Goal: Task Accomplishment & Management: Use online tool/utility

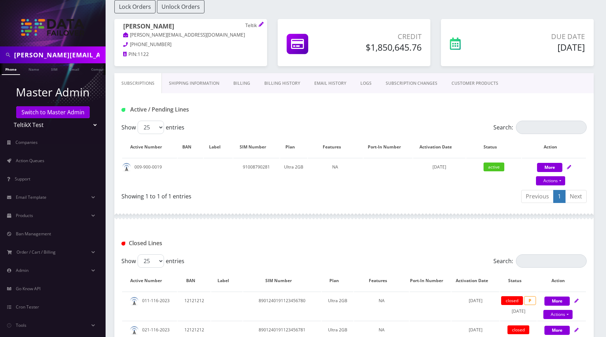
scroll to position [57, 0]
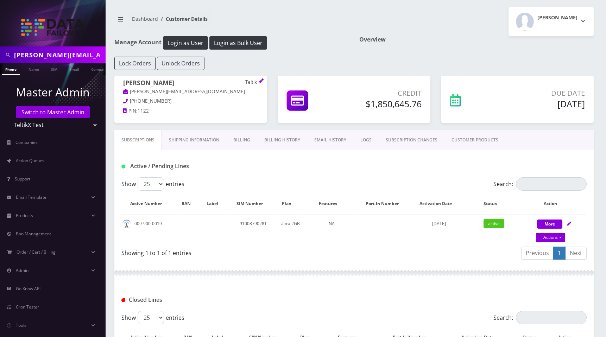
click at [278, 140] on link "Billing History" at bounding box center [282, 140] width 50 height 20
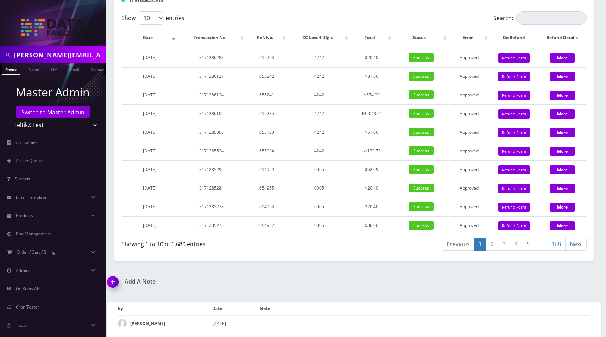
scroll to position [979, 0]
click at [525, 246] on link "5" at bounding box center [527, 244] width 12 height 13
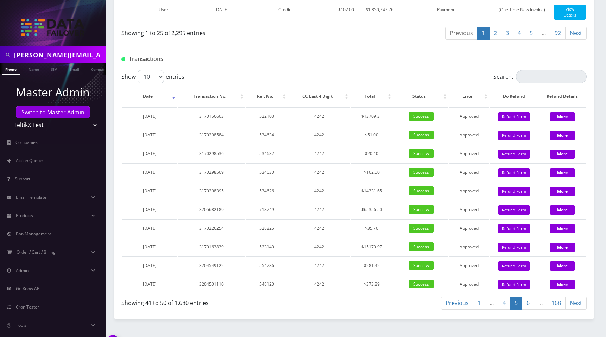
scroll to position [776, 0]
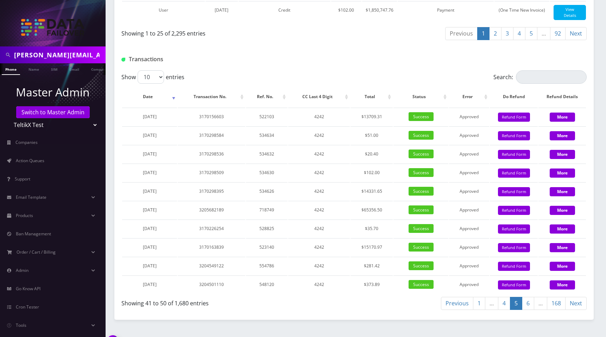
click at [531, 40] on link "5" at bounding box center [531, 33] width 12 height 13
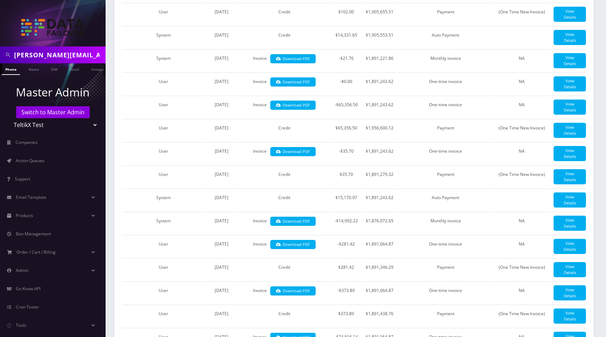
scroll to position [403, 0]
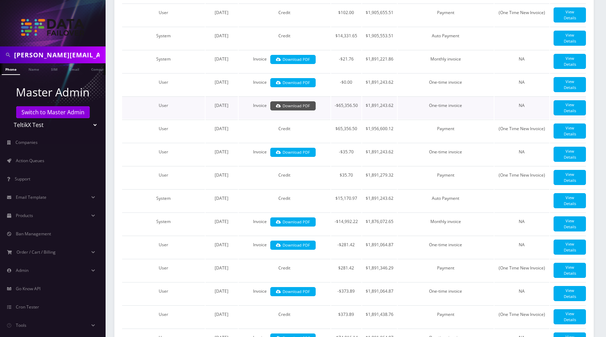
click at [297, 111] on link "Download PDF" at bounding box center [292, 105] width 45 height 9
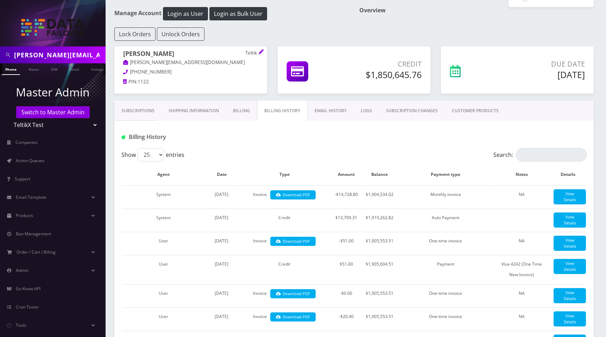
scroll to position [62, 0]
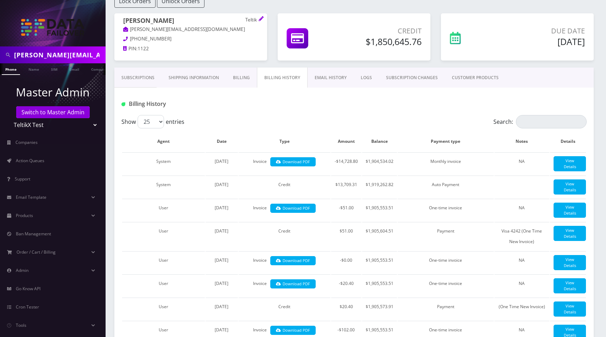
click at [144, 81] on link "Subscriptions" at bounding box center [137, 78] width 47 height 20
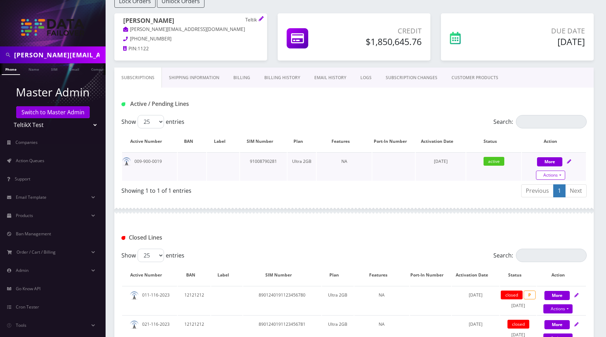
click at [555, 174] on link "Actions" at bounding box center [550, 175] width 29 height 9
select select "Ultra"
select select "205"
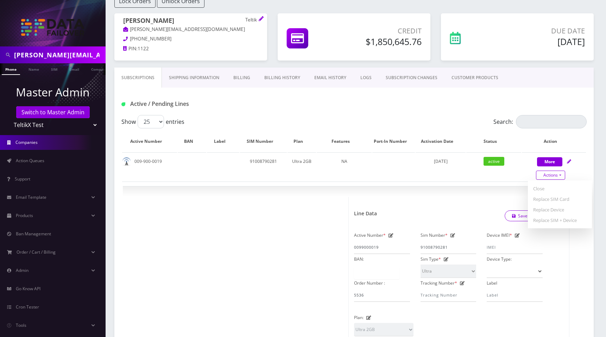
scroll to position [10, 0]
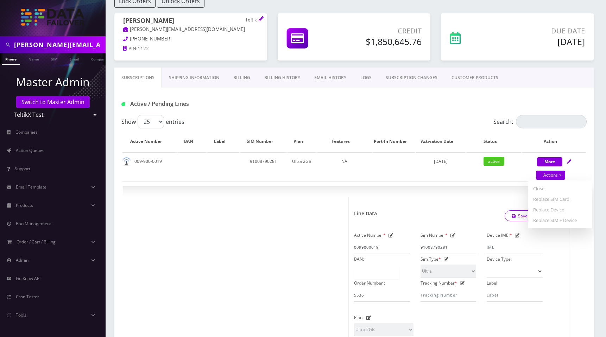
click at [268, 117] on div "Show 25 50 100 250 500 entries" at bounding box center [295, 121] width 349 height 13
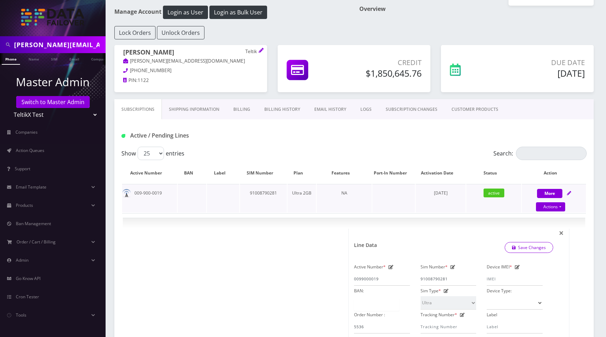
scroll to position [24, 0]
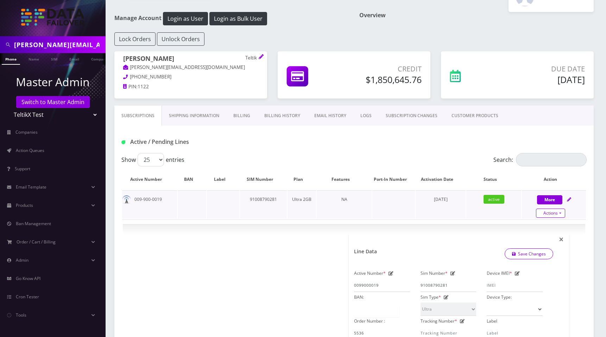
click at [552, 212] on link "Actions" at bounding box center [550, 213] width 29 height 9
click at [407, 154] on div "Show 25 50 100 250 500 entries" at bounding box center [295, 159] width 349 height 13
click at [42, 153] on span "Action Queues" at bounding box center [30, 150] width 28 height 6
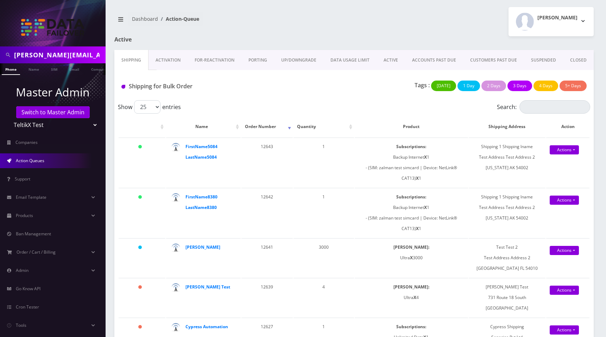
click at [392, 60] on link "ACTIVE" at bounding box center [390, 60] width 28 height 20
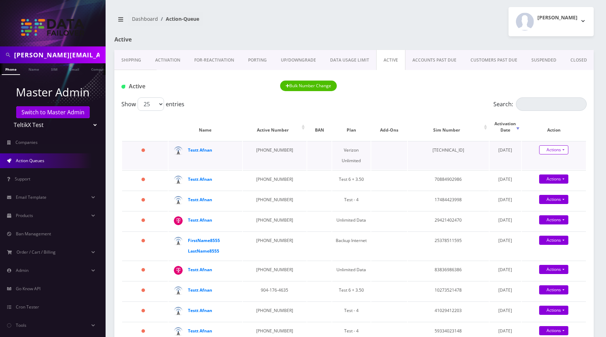
click at [552, 145] on link "Actions" at bounding box center [553, 149] width 29 height 9
click at [550, 169] on link "Get Usage" at bounding box center [559, 173] width 64 height 11
click at [561, 174] on link "Actions" at bounding box center [553, 178] width 29 height 9
click at [438, 34] on div "[PERSON_NAME] Logout" at bounding box center [476, 21] width 245 height 29
click at [562, 154] on link "Actions" at bounding box center [553, 149] width 29 height 9
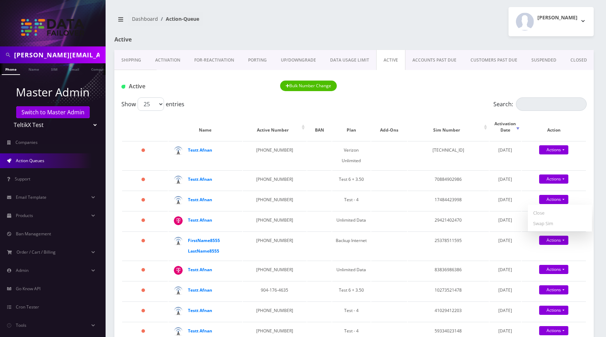
click at [420, 34] on div "[PERSON_NAME] Logout" at bounding box center [476, 21] width 245 height 29
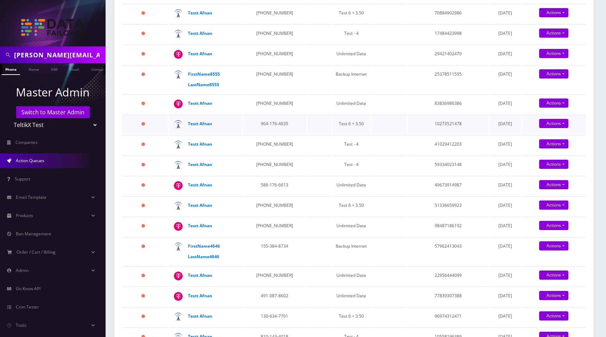
scroll to position [167, 0]
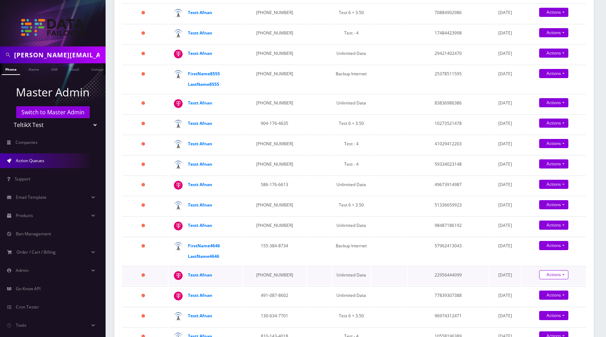
click at [556, 17] on link "Actions" at bounding box center [553, 12] width 29 height 9
click at [556, 270] on link "Actions" at bounding box center [553, 274] width 29 height 9
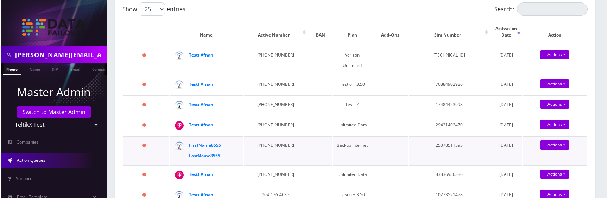
scroll to position [97, 0]
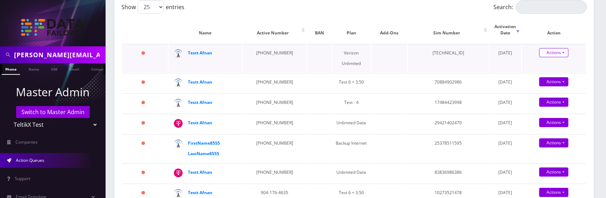
click at [561, 48] on link "Actions" at bounding box center [553, 52] width 29 height 9
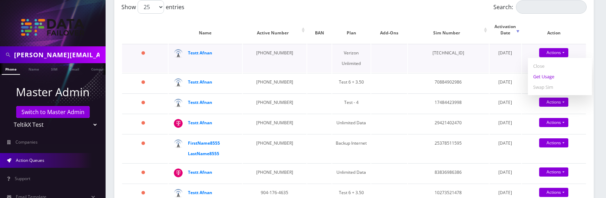
click at [547, 71] on link "Get Usage" at bounding box center [559, 76] width 64 height 11
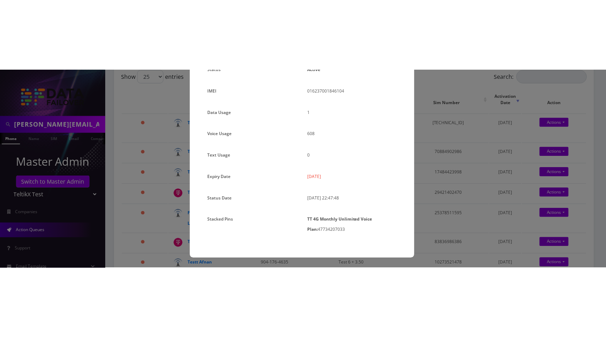
scroll to position [0, 0]
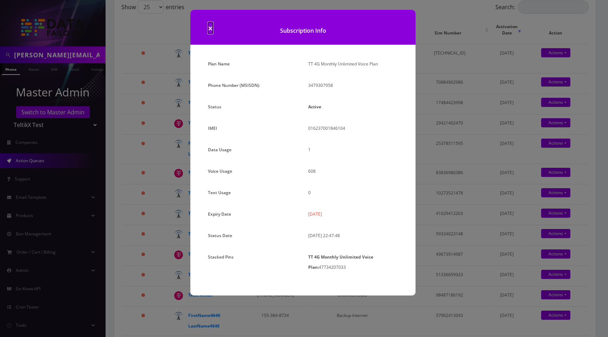
click at [211, 31] on span "×" at bounding box center [210, 28] width 5 height 12
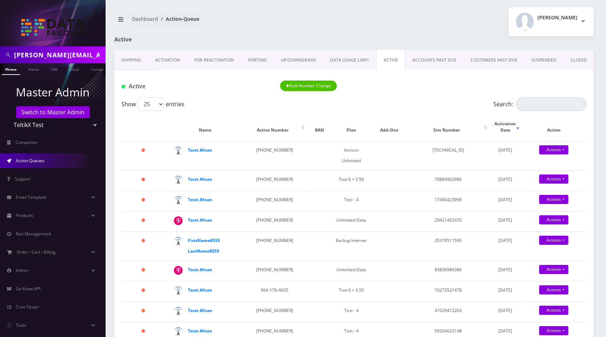
click at [30, 162] on span "Action Queues" at bounding box center [30, 161] width 28 height 6
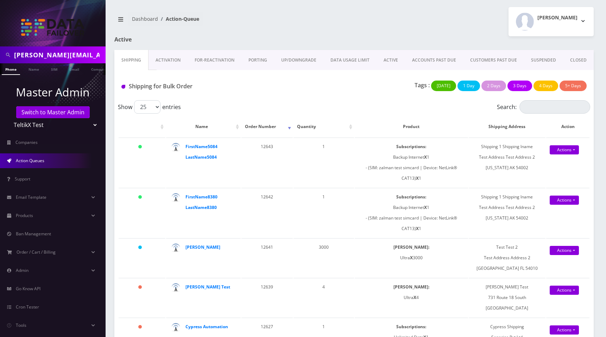
click at [386, 60] on link "ACTIVE" at bounding box center [390, 60] width 28 height 20
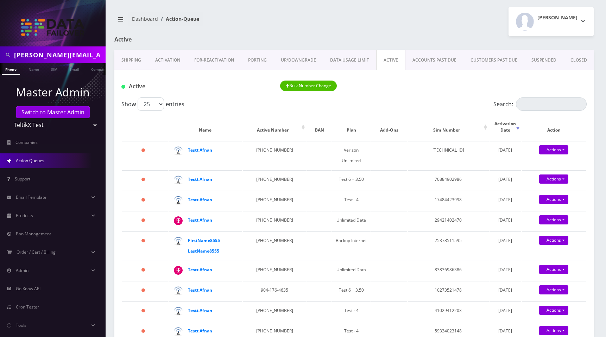
click at [436, 24] on div "Moshe Gorin Logout" at bounding box center [476, 21] width 245 height 29
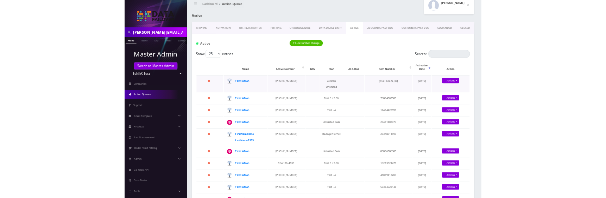
scroll to position [13, 0]
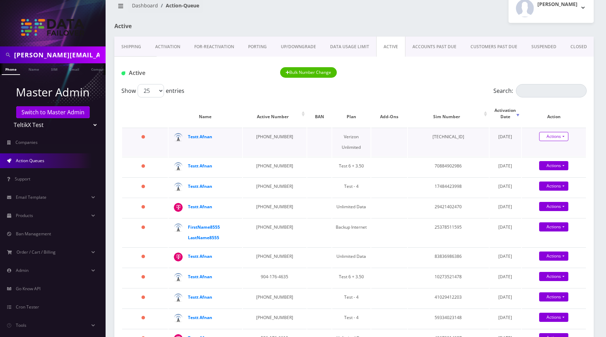
click at [557, 132] on link "Actions" at bounding box center [553, 136] width 29 height 9
click at [545, 166] on link "Swap Sim" at bounding box center [559, 171] width 64 height 11
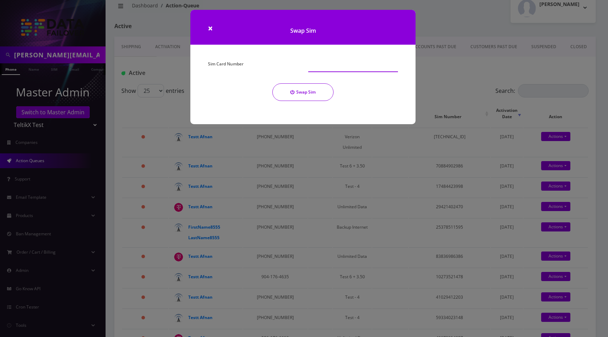
click at [326, 62] on input "Sim Card Number" at bounding box center [353, 65] width 90 height 13
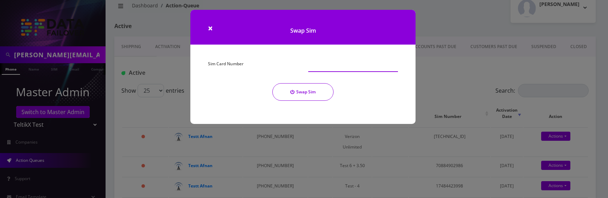
click at [318, 67] on input "Sim Card Number" at bounding box center [353, 65] width 90 height 13
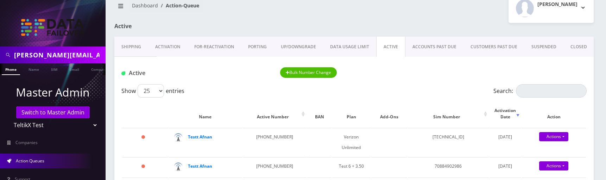
click at [448, 16] on div "[PERSON_NAME] Logout" at bounding box center [476, 8] width 245 height 29
